Goal: Transaction & Acquisition: Purchase product/service

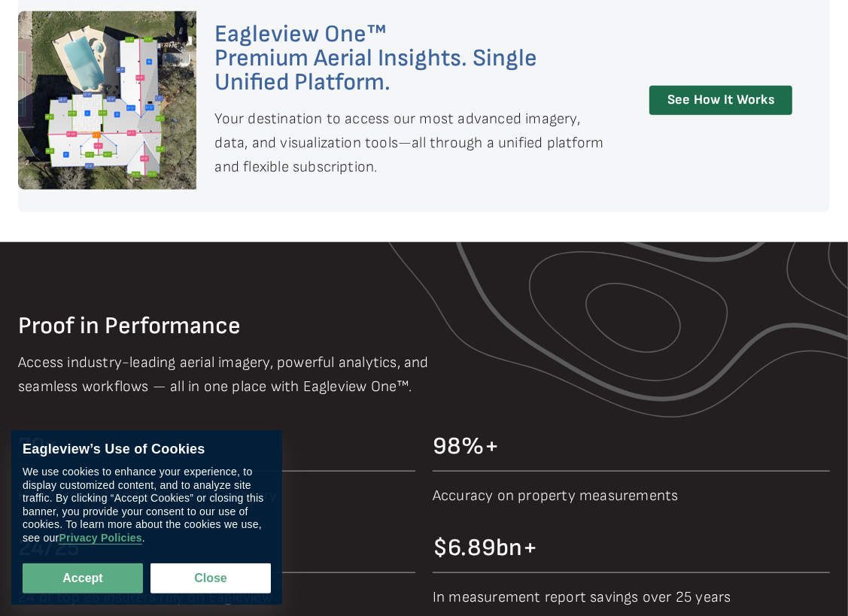
scroll to position [1093, 0]
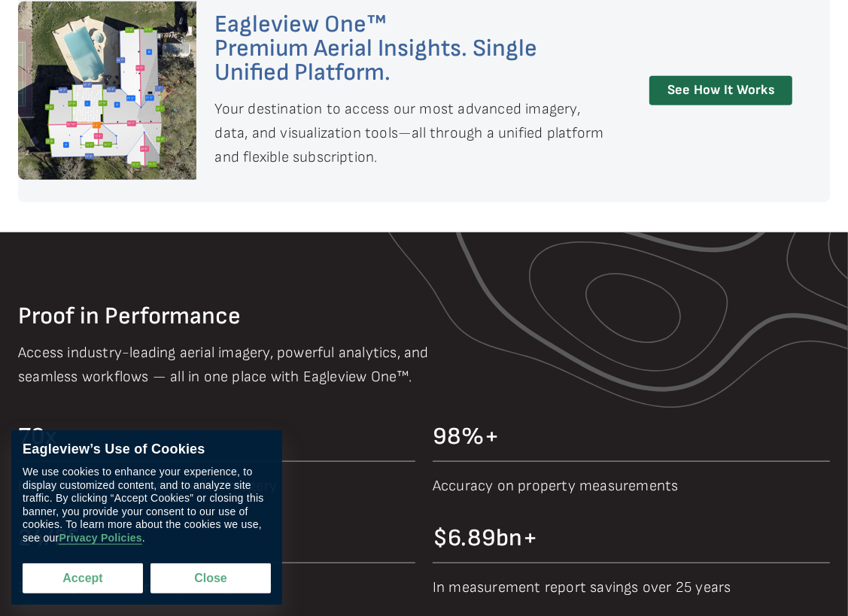
click at [112, 582] on button "Accept" at bounding box center [83, 579] width 120 height 30
checkbox input "true"
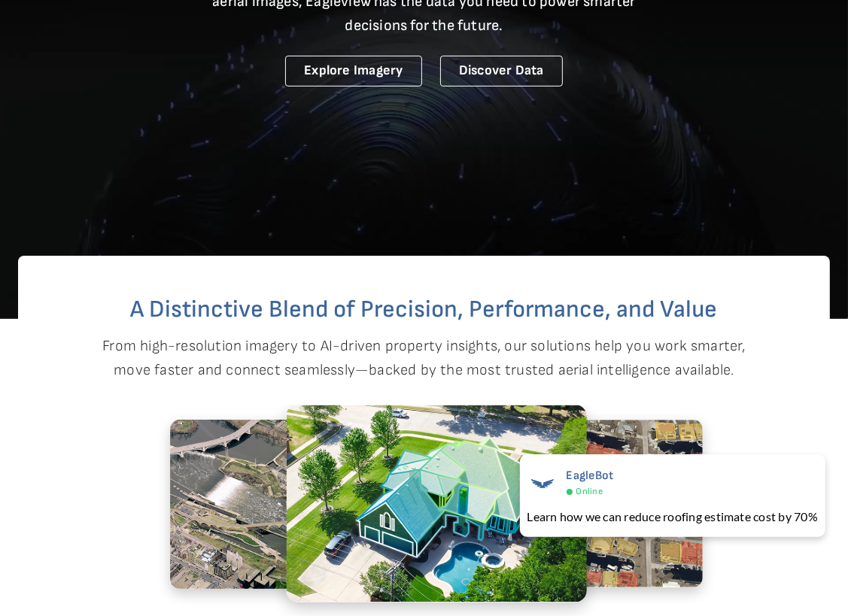
scroll to position [0, 0]
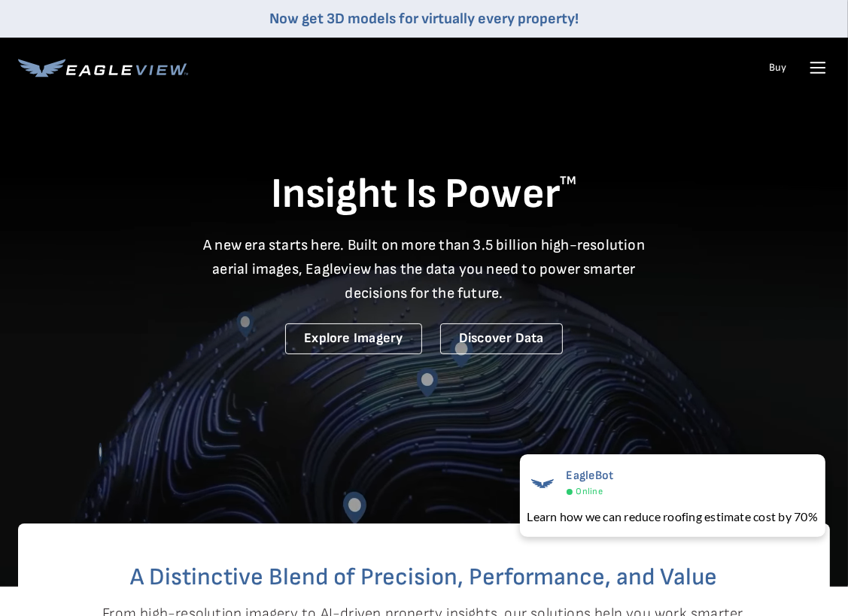
click at [777, 68] on link "Buy" at bounding box center [777, 68] width 17 height 14
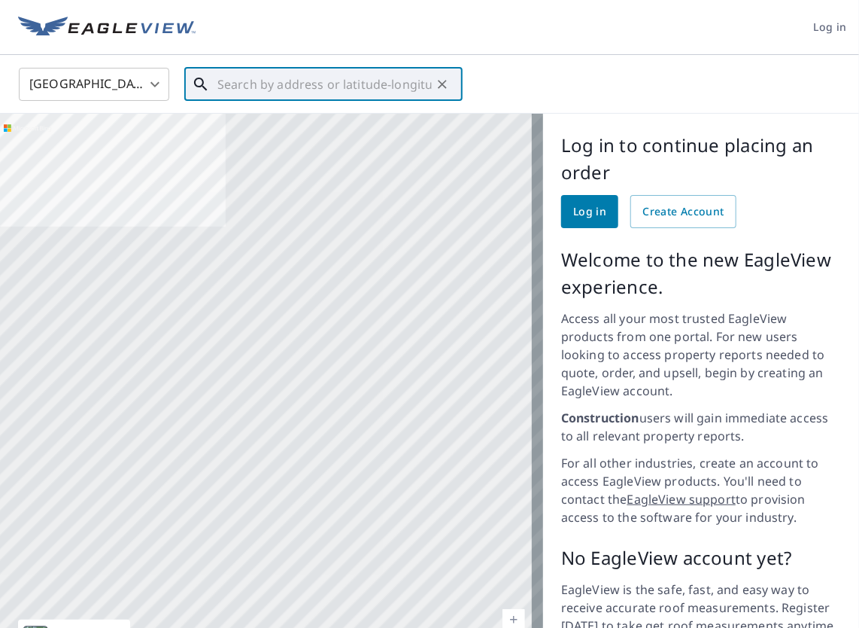
click at [301, 86] on input "text" at bounding box center [324, 84] width 214 height 42
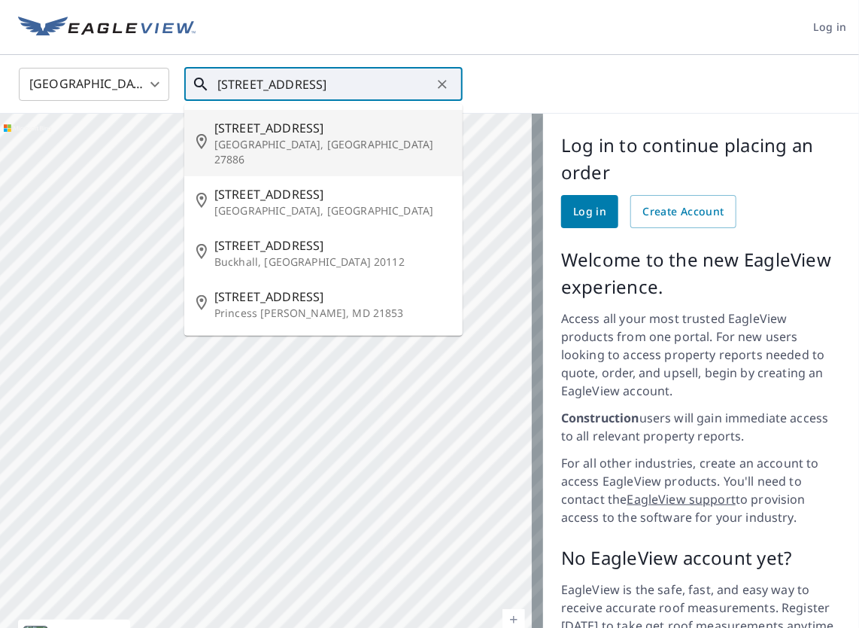
click at [233, 127] on span "132 Black St" at bounding box center [332, 128] width 236 height 18
type input "132 Black St Princeville, NC 27886"
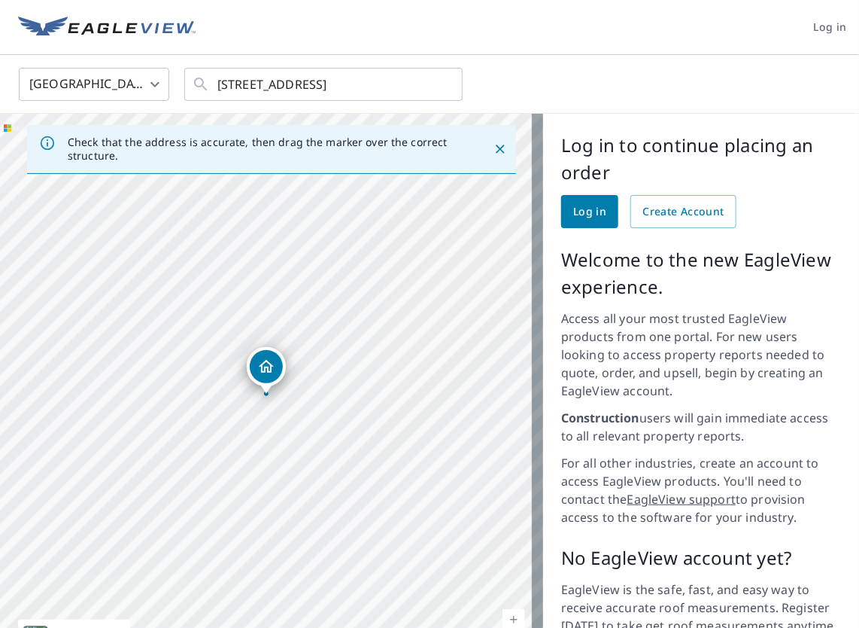
click at [268, 378] on div "Dropped pin, building 1, Residential property, 132 Black St Princeville, NC 278…" at bounding box center [266, 366] width 33 height 33
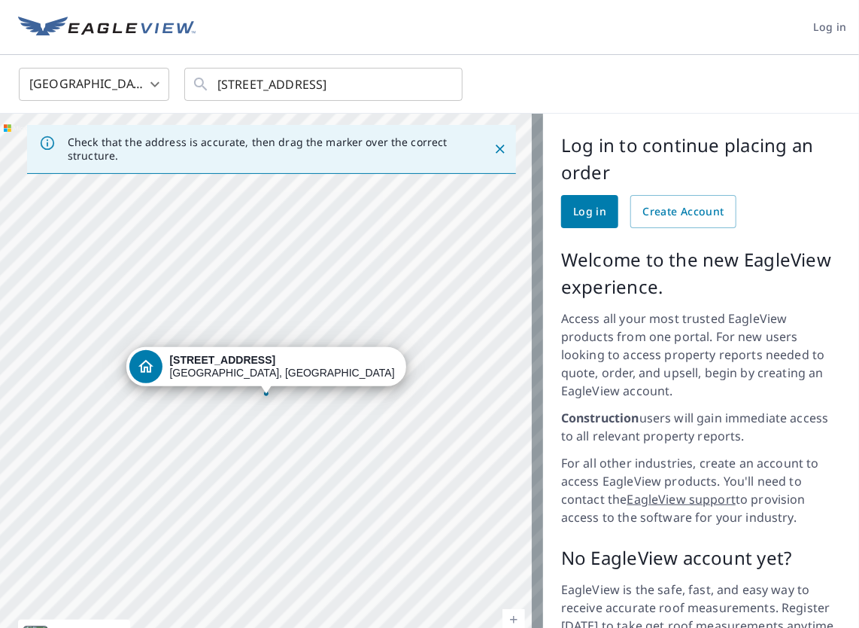
click at [266, 393] on div "Dropped pin, building 1, Residential property, 132 Black St Princeville, NC 278…" at bounding box center [267, 385] width 20 height 15
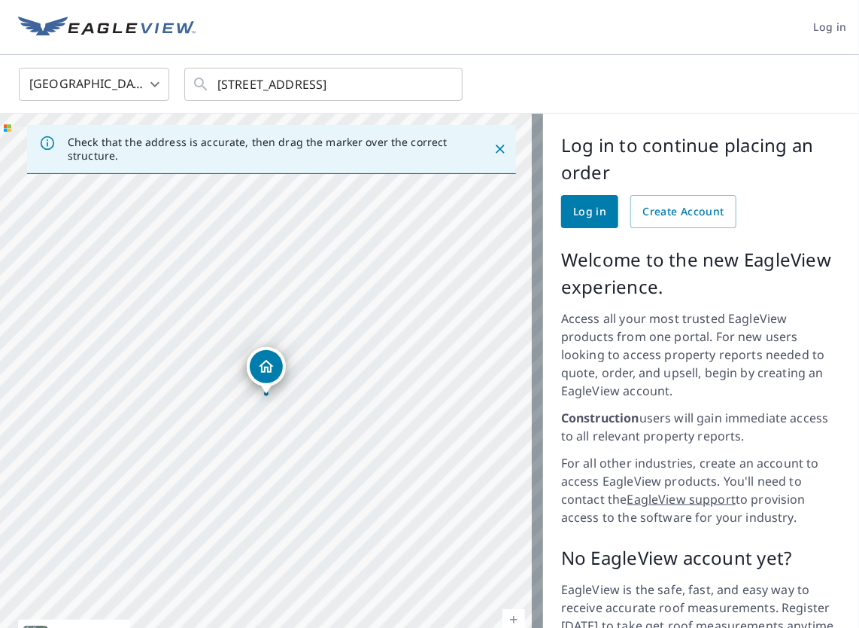
click at [266, 393] on div "Dropped pin, building 1, Residential property, 132 Black St Princeville, NC 278…" at bounding box center [267, 385] width 20 height 15
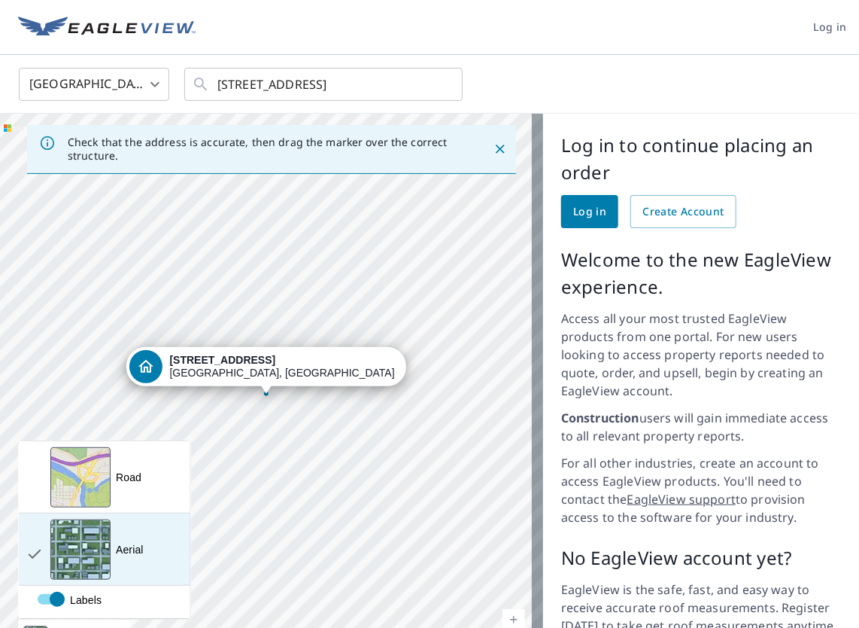
click at [69, 540] on div "View aerial and more..." at bounding box center [80, 549] width 60 height 60
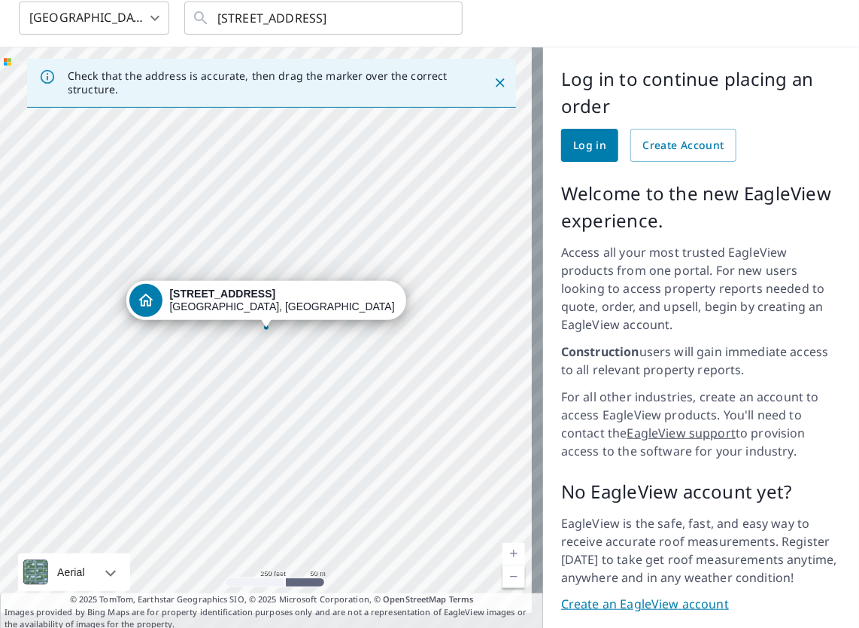
scroll to position [59, 0]
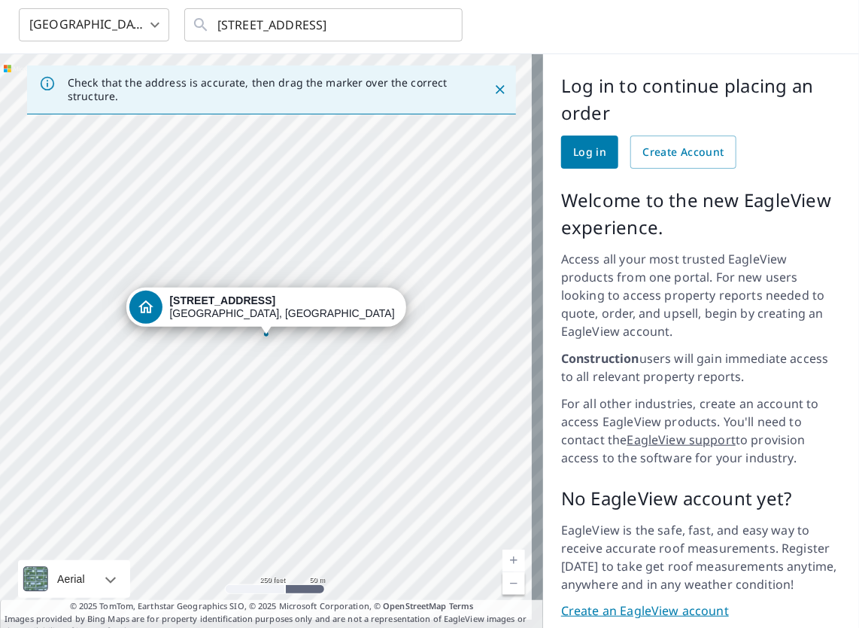
click at [233, 306] on div "132 Black St Princeville, NC 27886" at bounding box center [283, 307] width 226 height 26
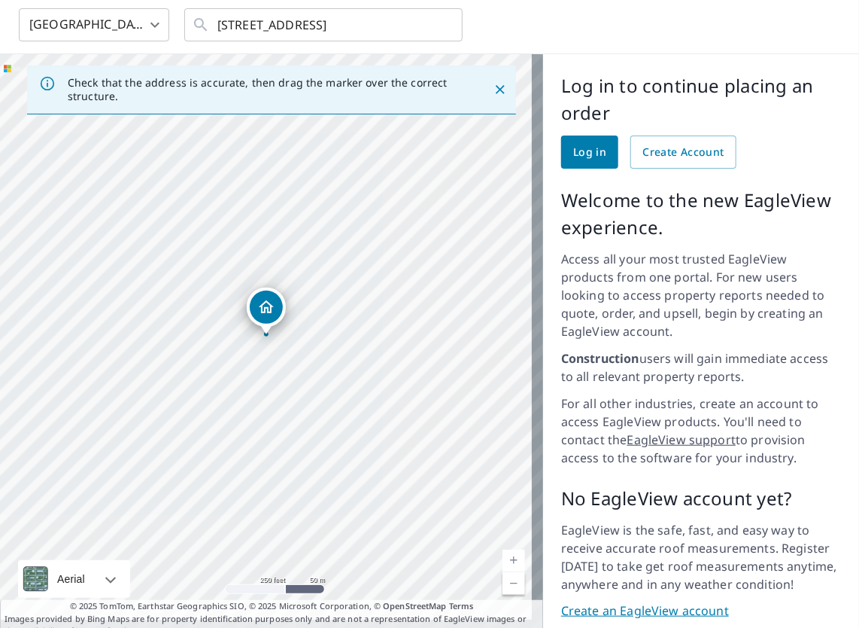
click at [270, 333] on div "Dropped pin, building 1, Residential property, 132 Black St Princeville, NC 278…" at bounding box center [267, 326] width 20 height 15
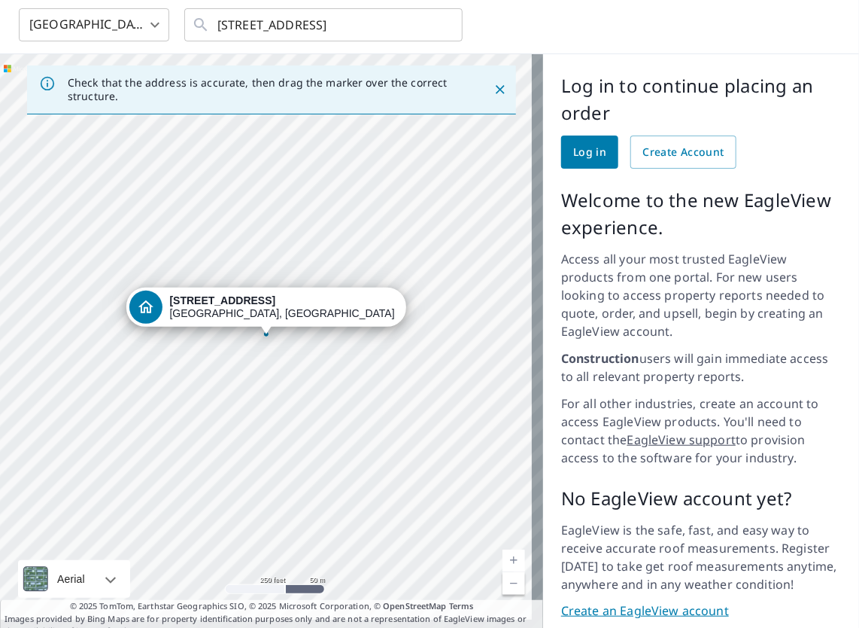
click at [269, 333] on div "132 Black St Princeville, NC 27886" at bounding box center [271, 345] width 543 height 583
click at [562, 161] on link "Log in" at bounding box center [589, 151] width 57 height 33
